Goal: Task Accomplishment & Management: Manage account settings

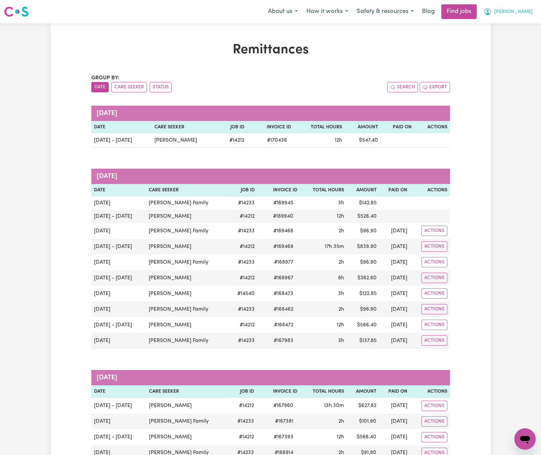
click at [521, 13] on span "[PERSON_NAME]" at bounding box center [514, 11] width 38 height 7
click at [514, 48] on link "Logout" at bounding box center [510, 51] width 53 height 13
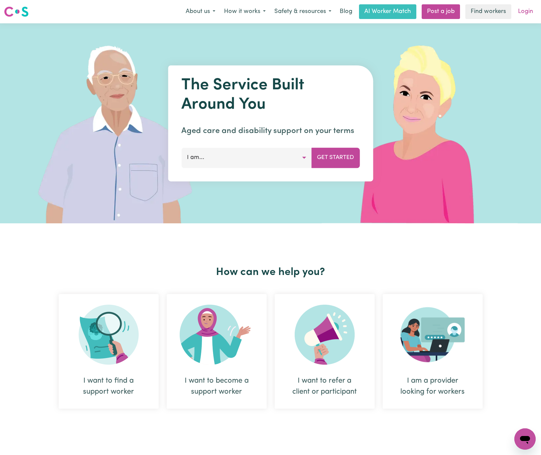
click at [526, 12] on link "Login" at bounding box center [525, 11] width 23 height 15
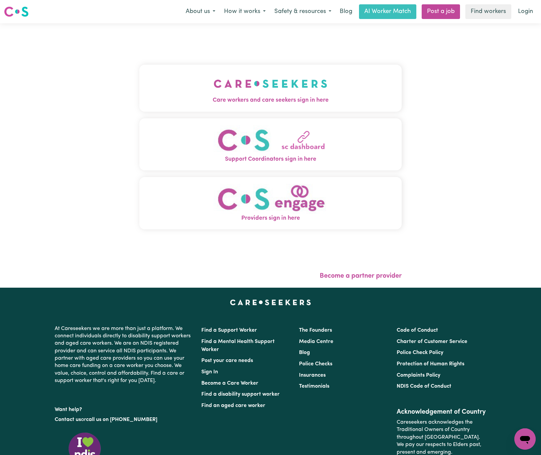
click at [214, 81] on img "Care workers and care seekers sign in here" at bounding box center [271, 83] width 114 height 25
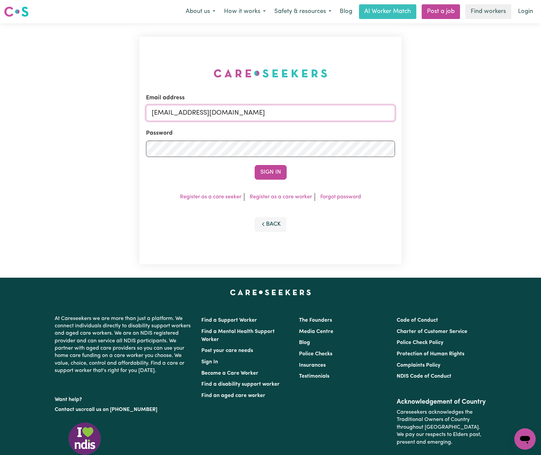
drag, startPoint x: 187, startPoint y: 112, endPoint x: 538, endPoint y: 113, distance: 350.9
click at [538, 113] on div "Email address [EMAIL_ADDRESS][DOMAIN_NAME] Password Sign In Register as a care …" at bounding box center [270, 150] width 541 height 254
paste input "[EMAIL_ADDRESS][DOMAIN_NAME]"
type input "superuser~[EMAIL_ADDRESS][DOMAIN_NAME]"
click at [255, 165] on button "Sign In" at bounding box center [271, 172] width 32 height 15
